Goal: Information Seeking & Learning: Learn about a topic

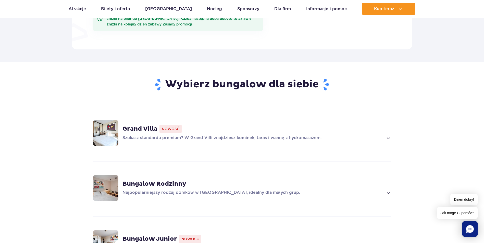
scroll to position [382, 0]
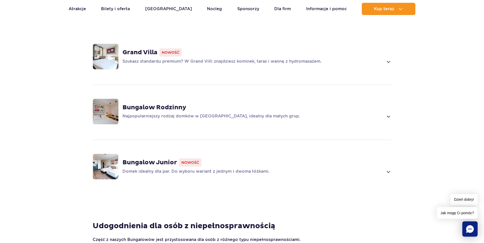
click at [389, 113] on span at bounding box center [388, 116] width 6 height 6
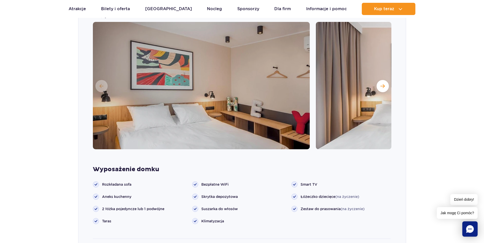
scroll to position [512, 0]
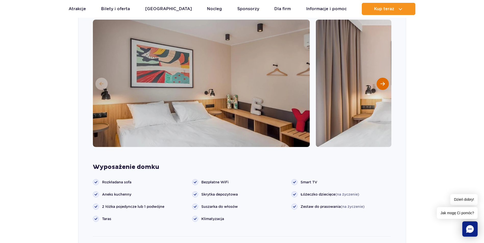
click at [380, 78] on button "Następny slajd" at bounding box center [382, 84] width 12 height 12
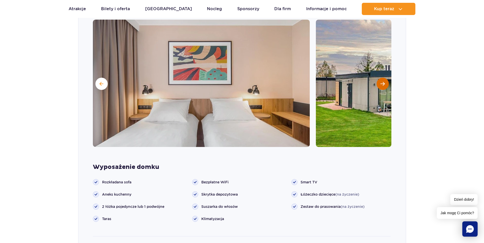
click at [382, 82] on span "Następny slajd" at bounding box center [382, 84] width 4 height 5
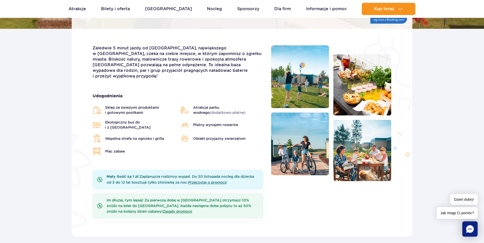
scroll to position [127, 0]
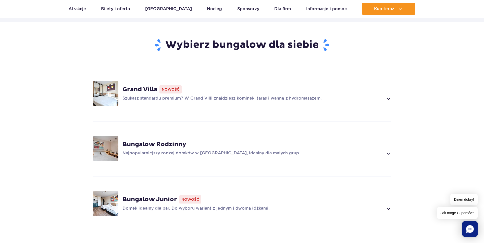
scroll to position [382, 0]
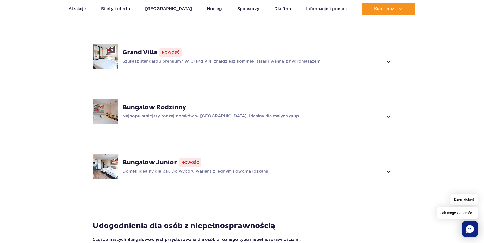
click at [386, 113] on span at bounding box center [388, 116] width 6 height 6
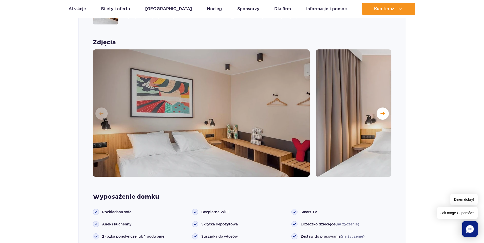
scroll to position [487, 0]
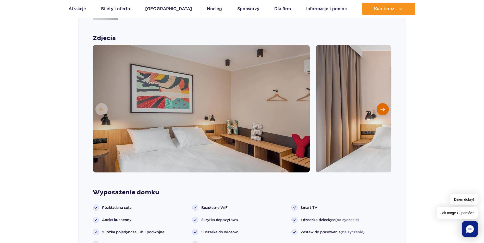
click at [384, 107] on span "Następny slajd" at bounding box center [382, 109] width 4 height 5
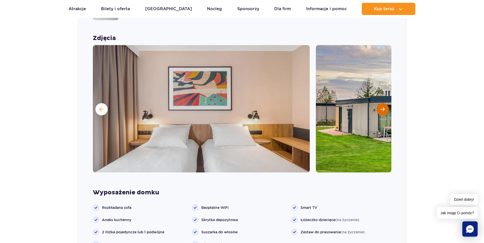
click at [383, 107] on span "Następny slajd" at bounding box center [382, 109] width 4 height 5
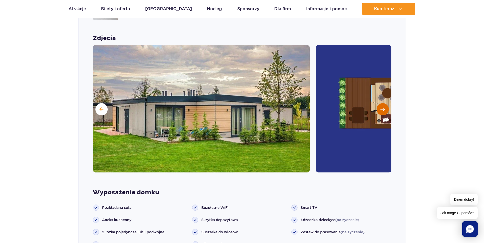
click at [383, 107] on span "Następny slajd" at bounding box center [382, 109] width 4 height 5
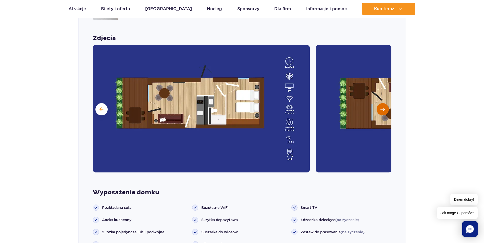
click at [383, 107] on span "Następny slajd" at bounding box center [382, 109] width 4 height 5
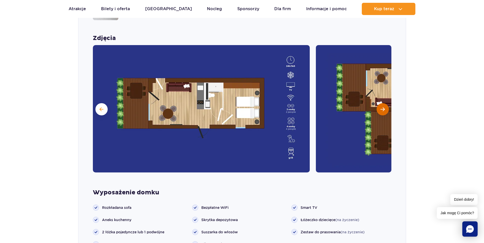
click at [383, 107] on span "Następny slajd" at bounding box center [382, 109] width 4 height 5
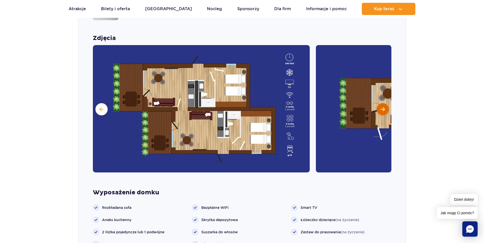
click at [383, 107] on span "Następny slajd" at bounding box center [382, 109] width 4 height 5
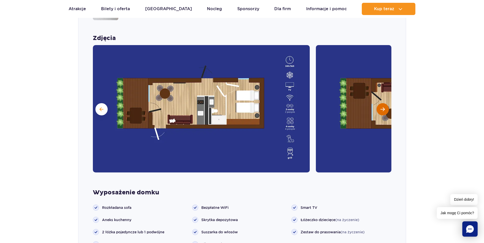
click at [383, 107] on span "Następny slajd" at bounding box center [382, 109] width 4 height 5
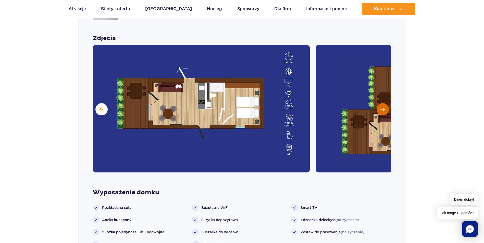
click at [381, 107] on span "Następny slajd" at bounding box center [382, 109] width 4 height 5
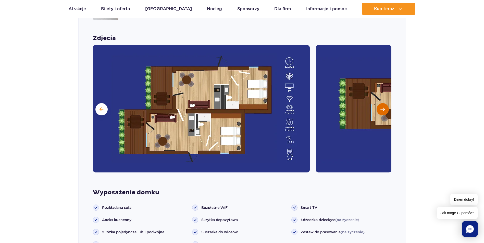
click at [381, 107] on span "Następny slajd" at bounding box center [382, 109] width 4 height 5
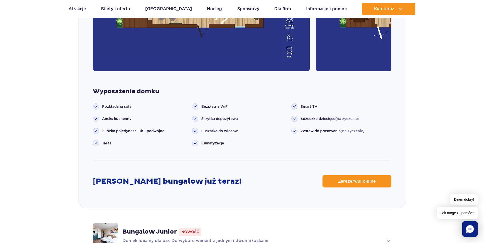
scroll to position [589, 0]
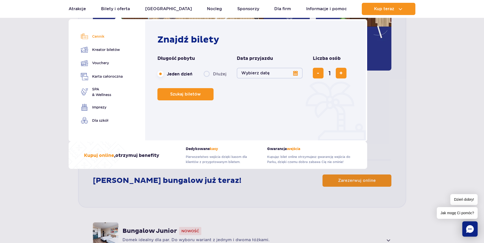
click at [99, 37] on link "Cennik" at bounding box center [102, 36] width 42 height 7
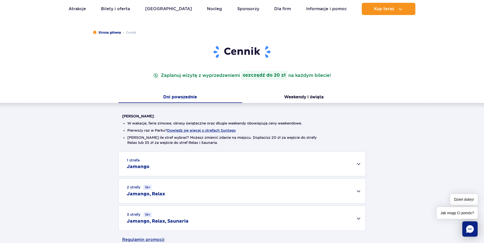
scroll to position [102, 0]
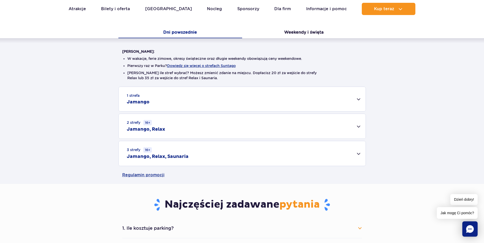
click at [359, 100] on div "1 strefa Jamango" at bounding box center [242, 99] width 247 height 24
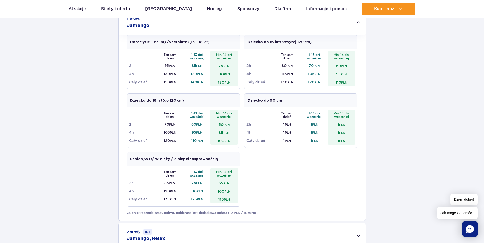
scroll to position [280, 0]
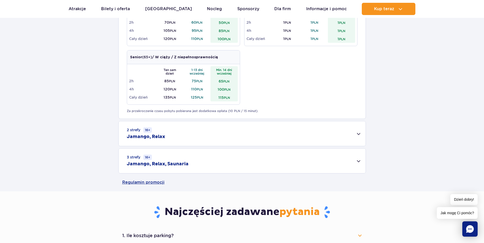
click at [358, 133] on div "2 strefy 16+ Jamango, Relax" at bounding box center [242, 133] width 247 height 25
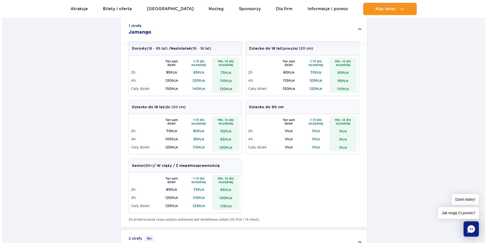
scroll to position [127, 0]
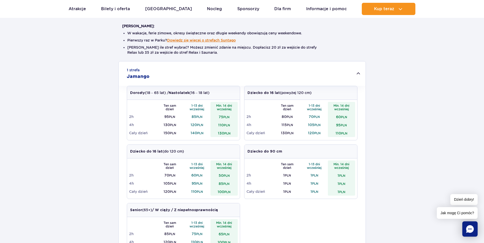
click at [187, 41] on button "Dowiedz się więcej o strefach Suntago" at bounding box center [201, 40] width 69 height 4
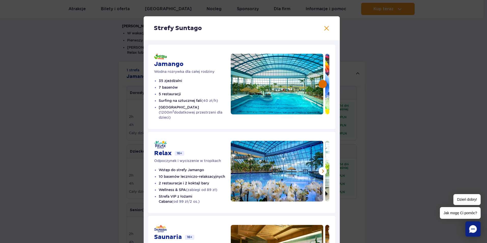
click at [322, 82] on button at bounding box center [323, 84] width 8 height 8
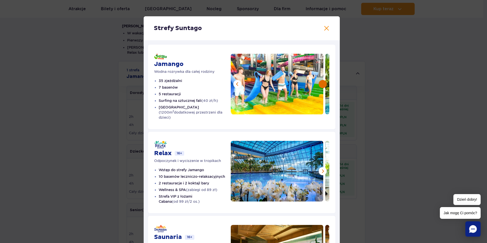
click at [322, 85] on button at bounding box center [323, 84] width 8 height 8
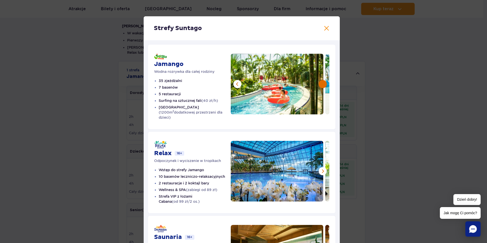
click at [322, 85] on button at bounding box center [323, 84] width 8 height 8
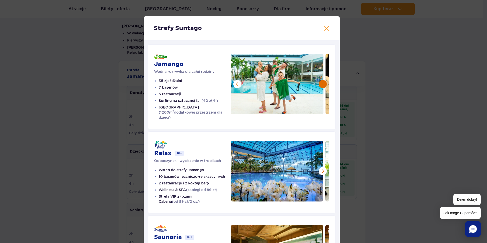
click at [322, 85] on button at bounding box center [323, 84] width 8 height 8
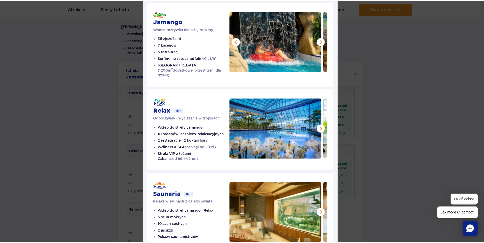
scroll to position [0, 0]
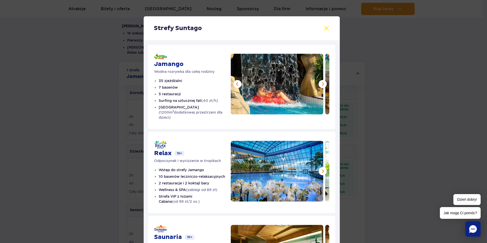
click at [324, 29] on button at bounding box center [327, 28] width 6 height 6
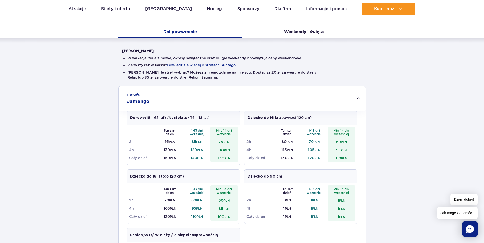
scroll to position [25, 0]
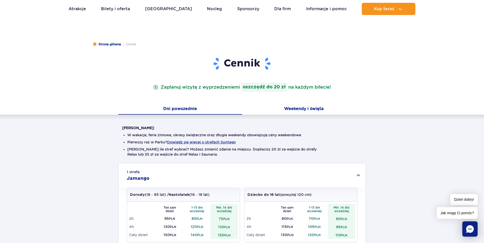
click at [296, 108] on button "Weekendy i święta" at bounding box center [304, 109] width 124 height 11
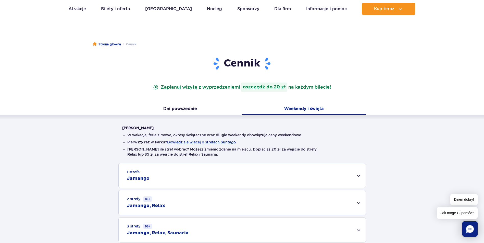
scroll to position [76, 0]
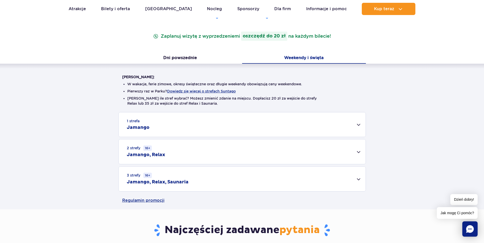
click at [360, 124] on div "1 strefa Jamango" at bounding box center [242, 124] width 247 height 24
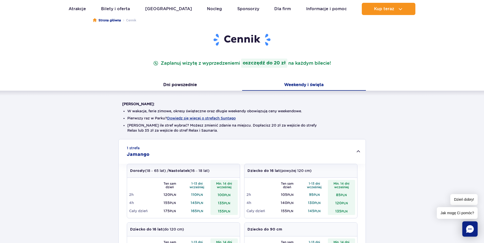
scroll to position [0, 0]
